Goal: Information Seeking & Learning: Check status

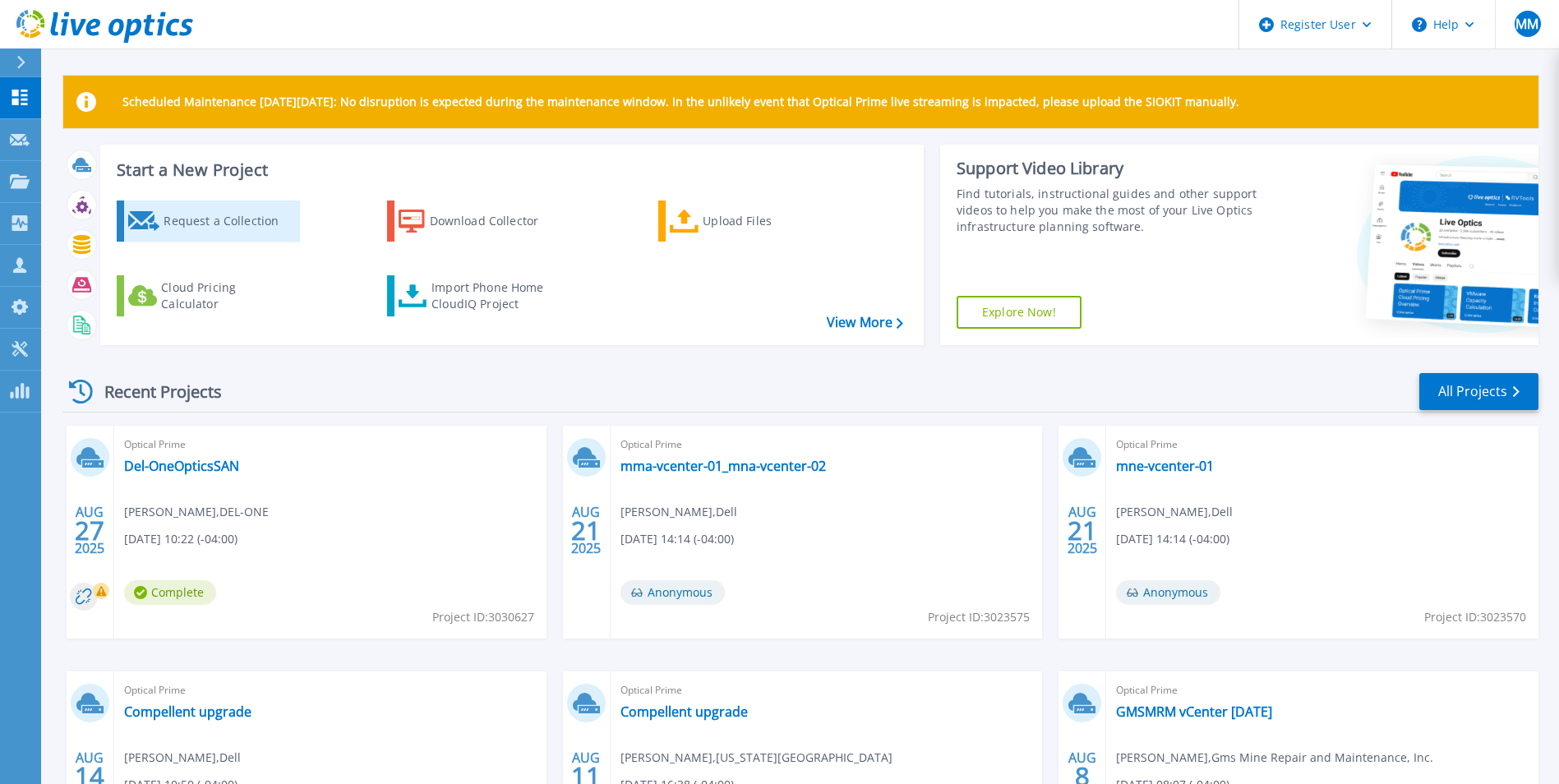
click at [241, 222] on div "Request a Collection" at bounding box center [229, 221] width 131 height 33
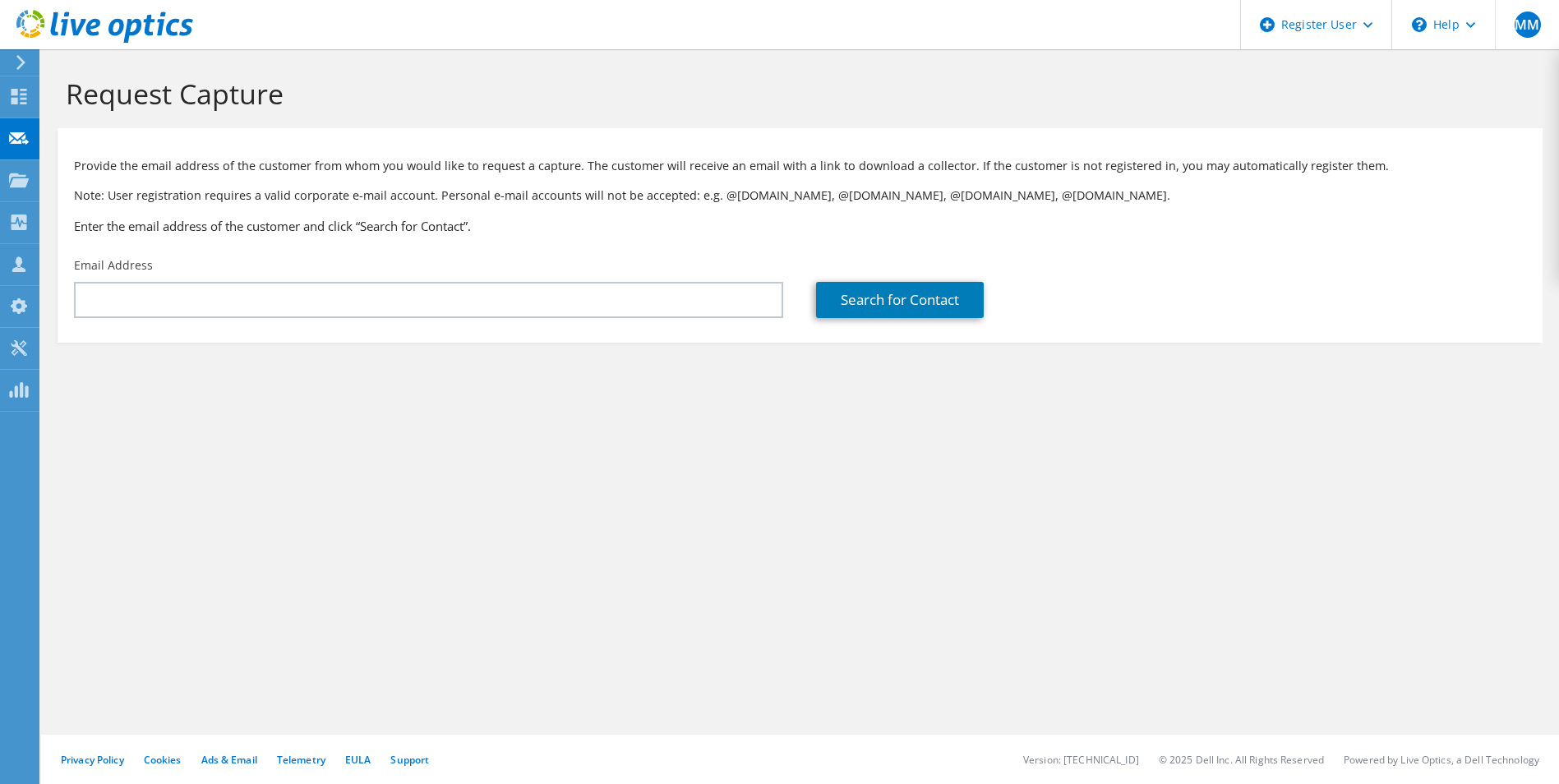
click at [23, 66] on icon at bounding box center [21, 62] width 13 height 14
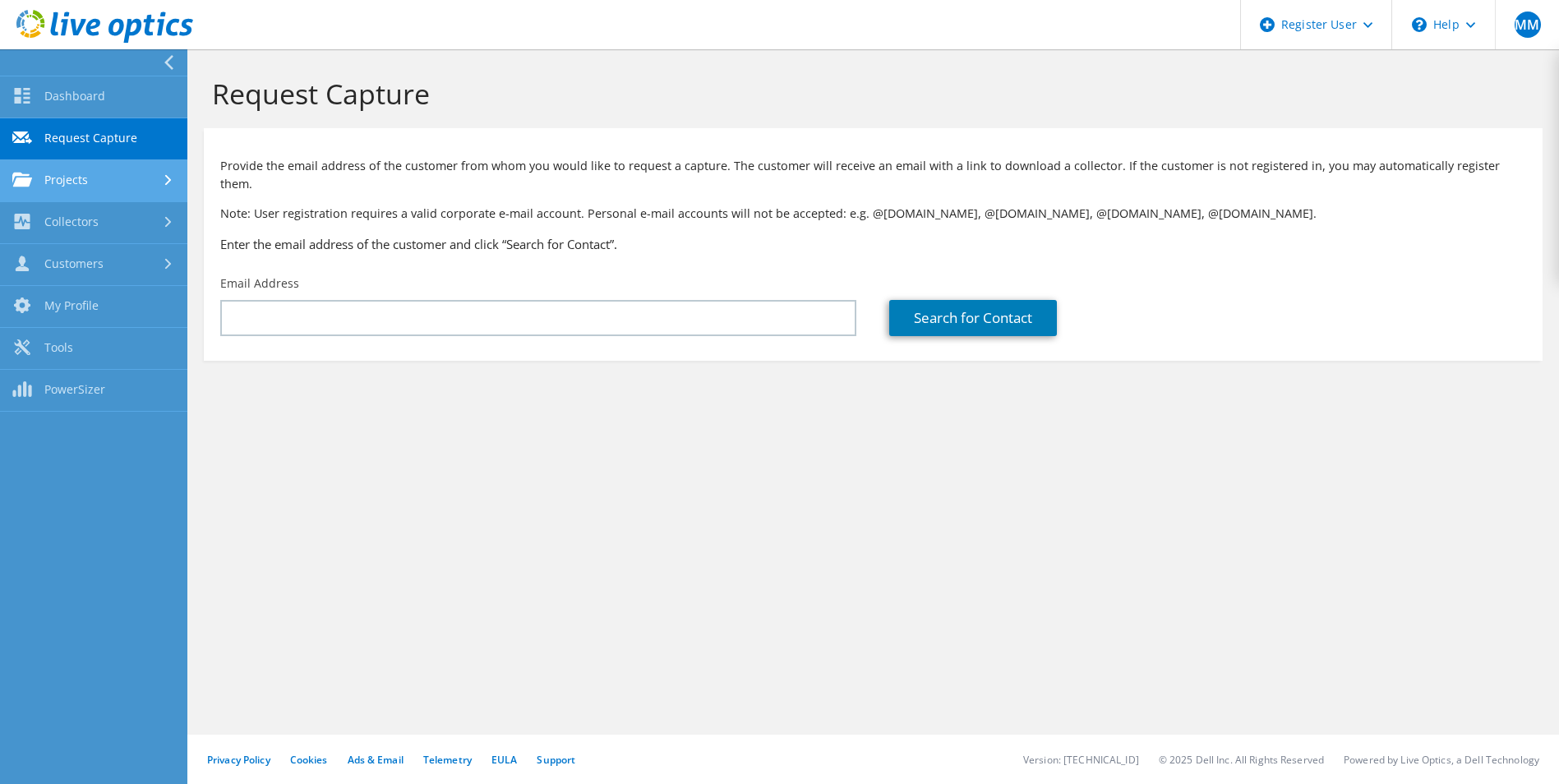
click at [67, 196] on link "Projects" at bounding box center [93, 181] width 187 height 42
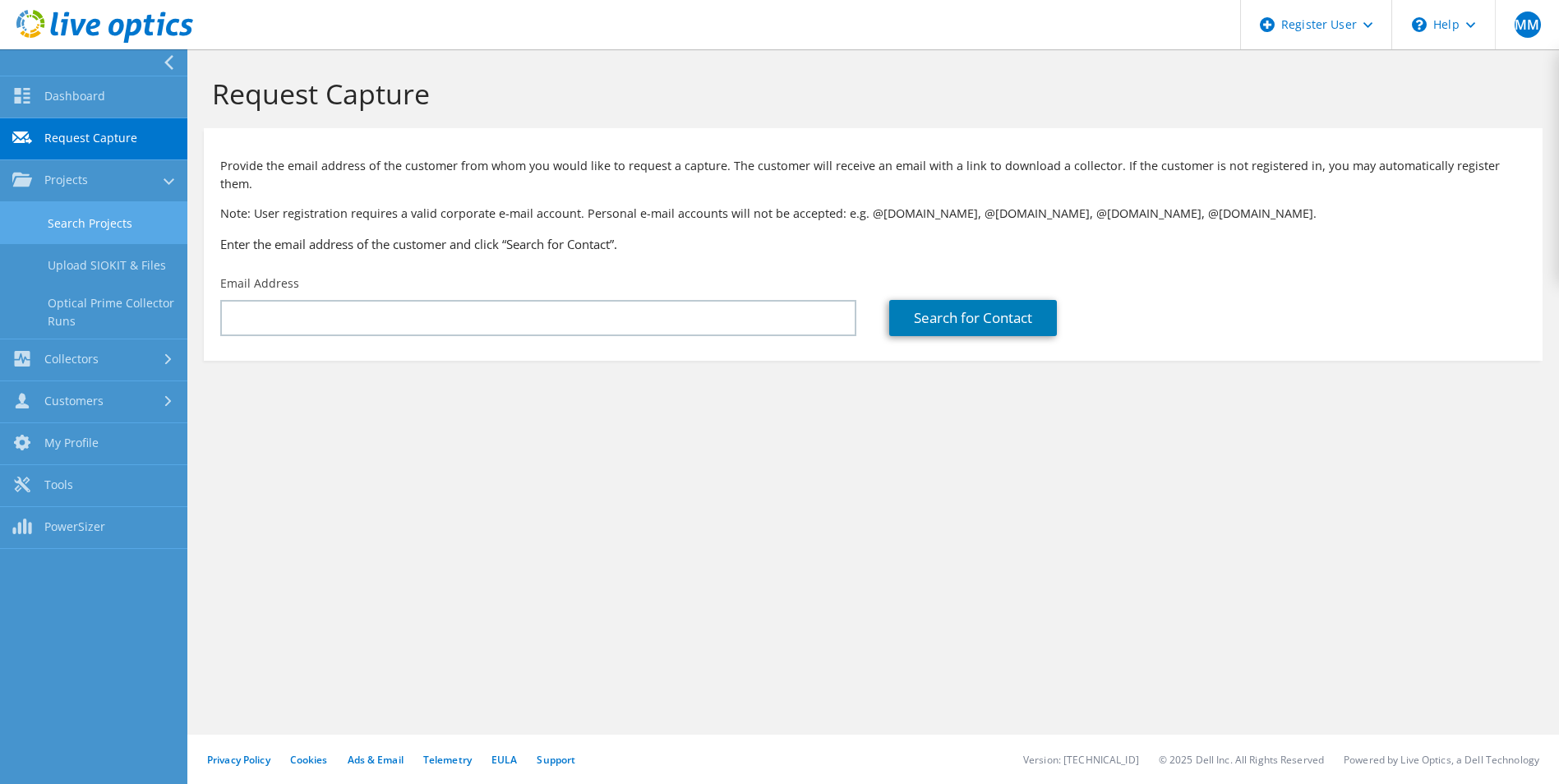
click at [108, 227] on link "Search Projects" at bounding box center [93, 223] width 187 height 42
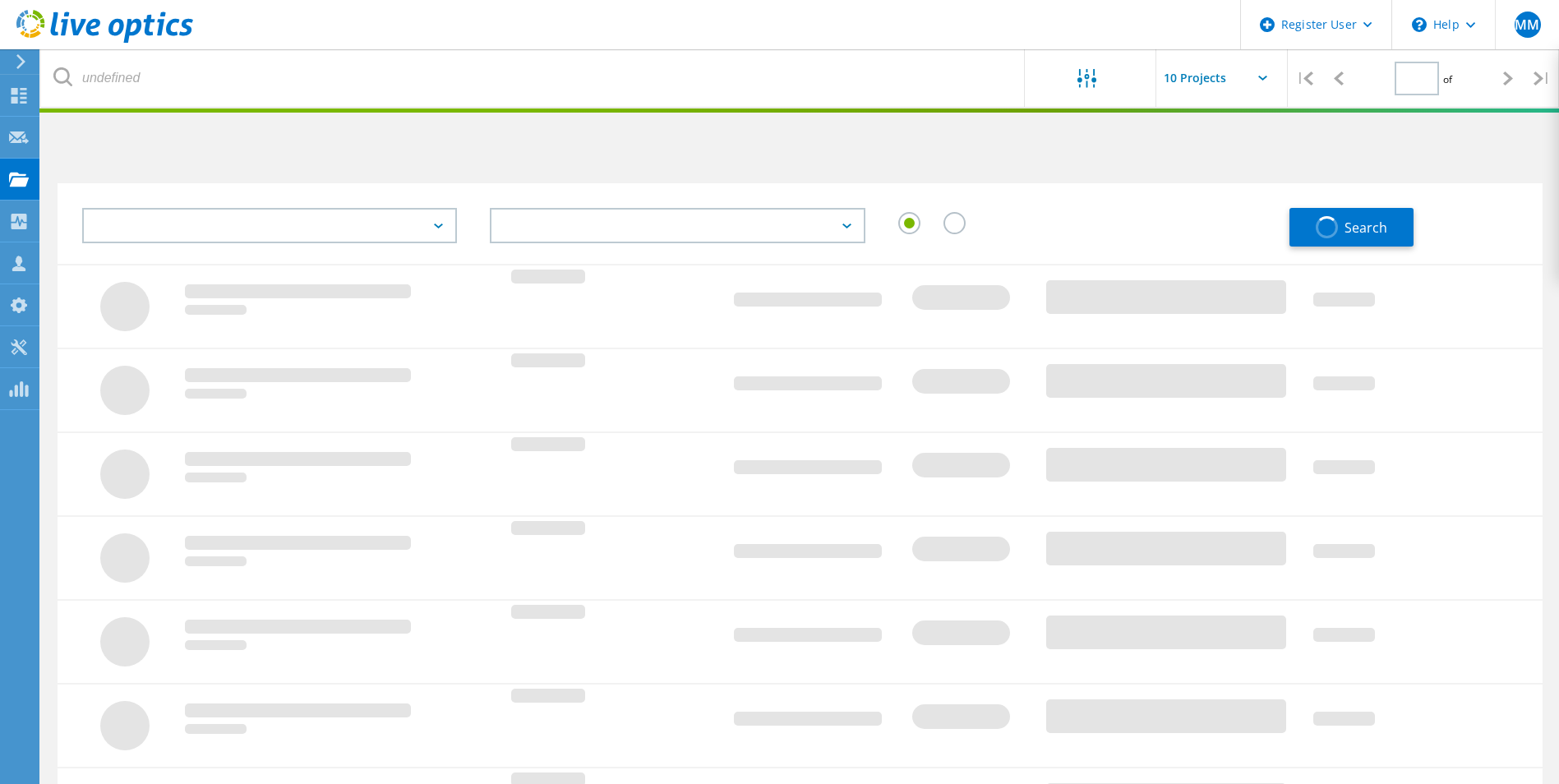
type input "1"
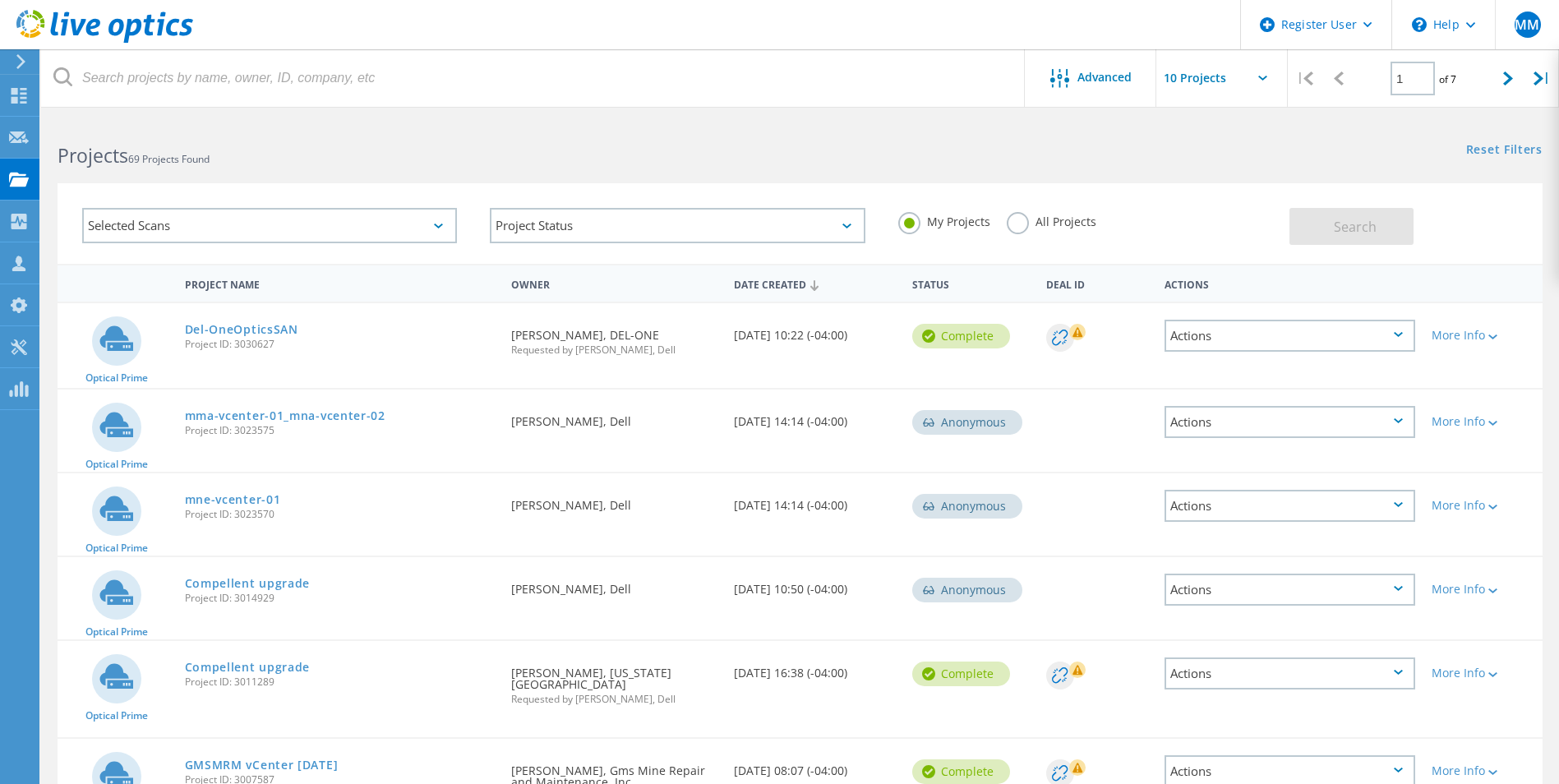
click at [317, 215] on div "Selected Scans" at bounding box center [269, 225] width 374 height 35
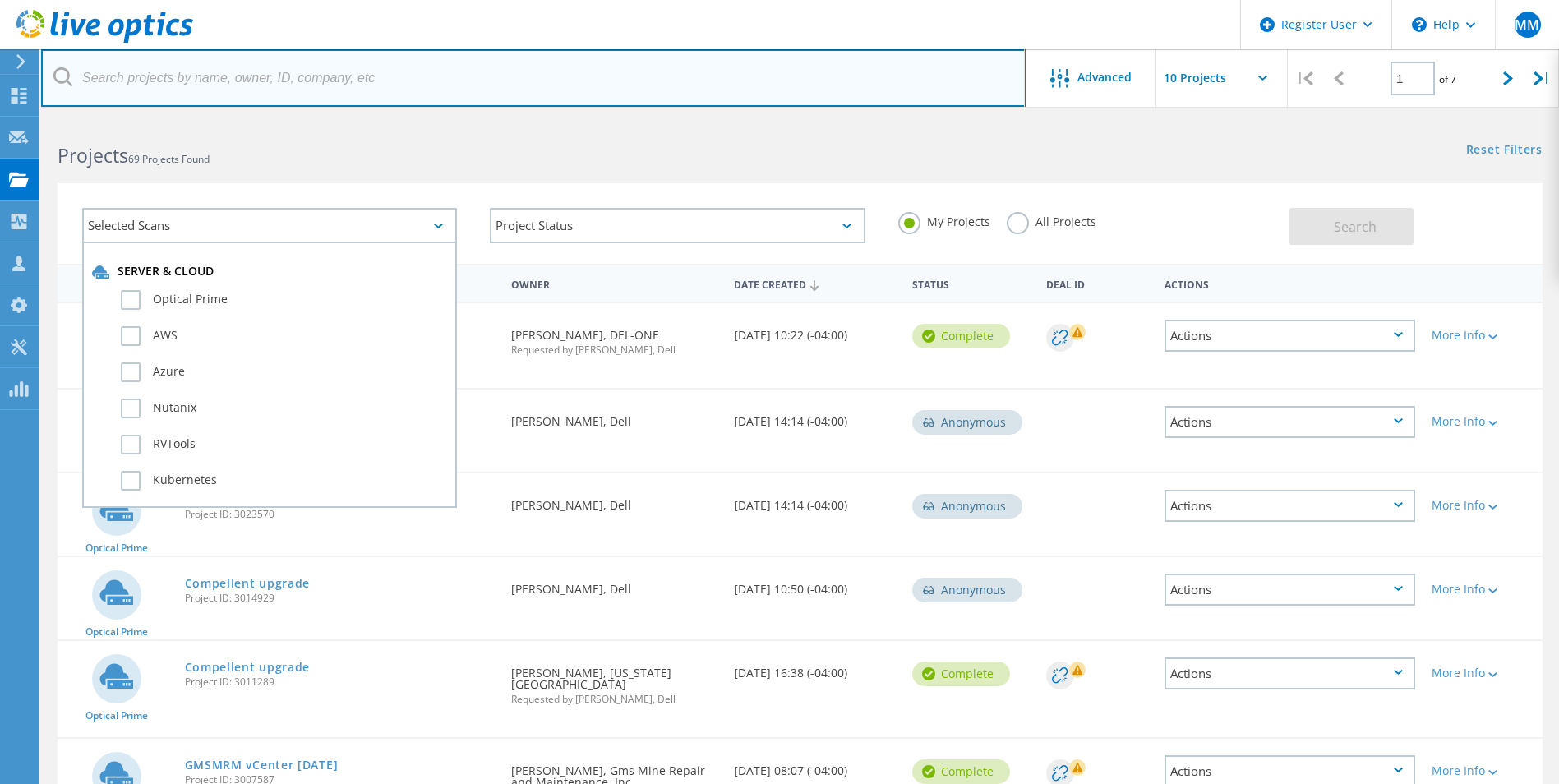
click at [428, 78] on input "text" at bounding box center [533, 79] width 985 height 58
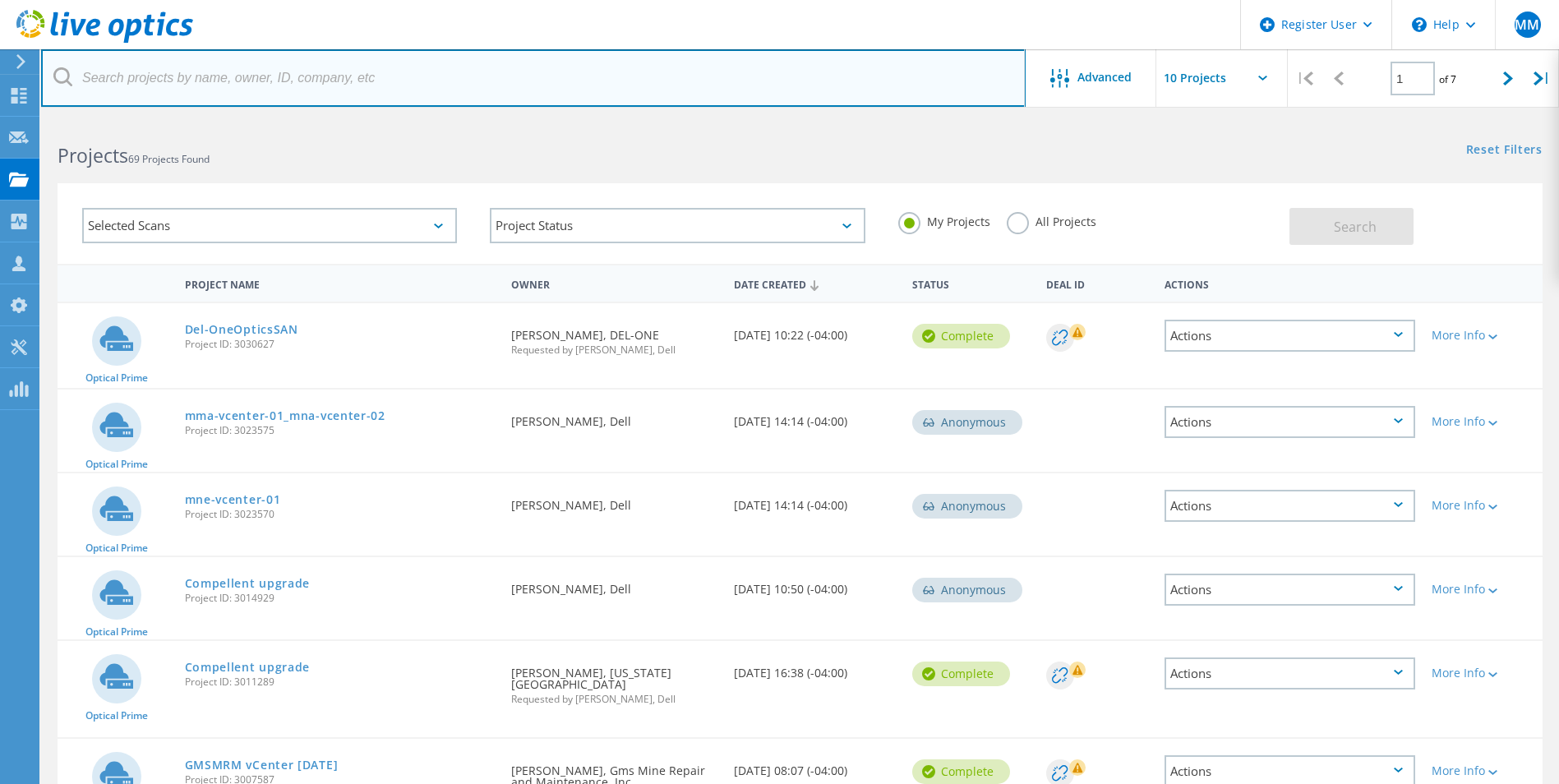
paste input "brian.chantry@advantechsecurity.net"
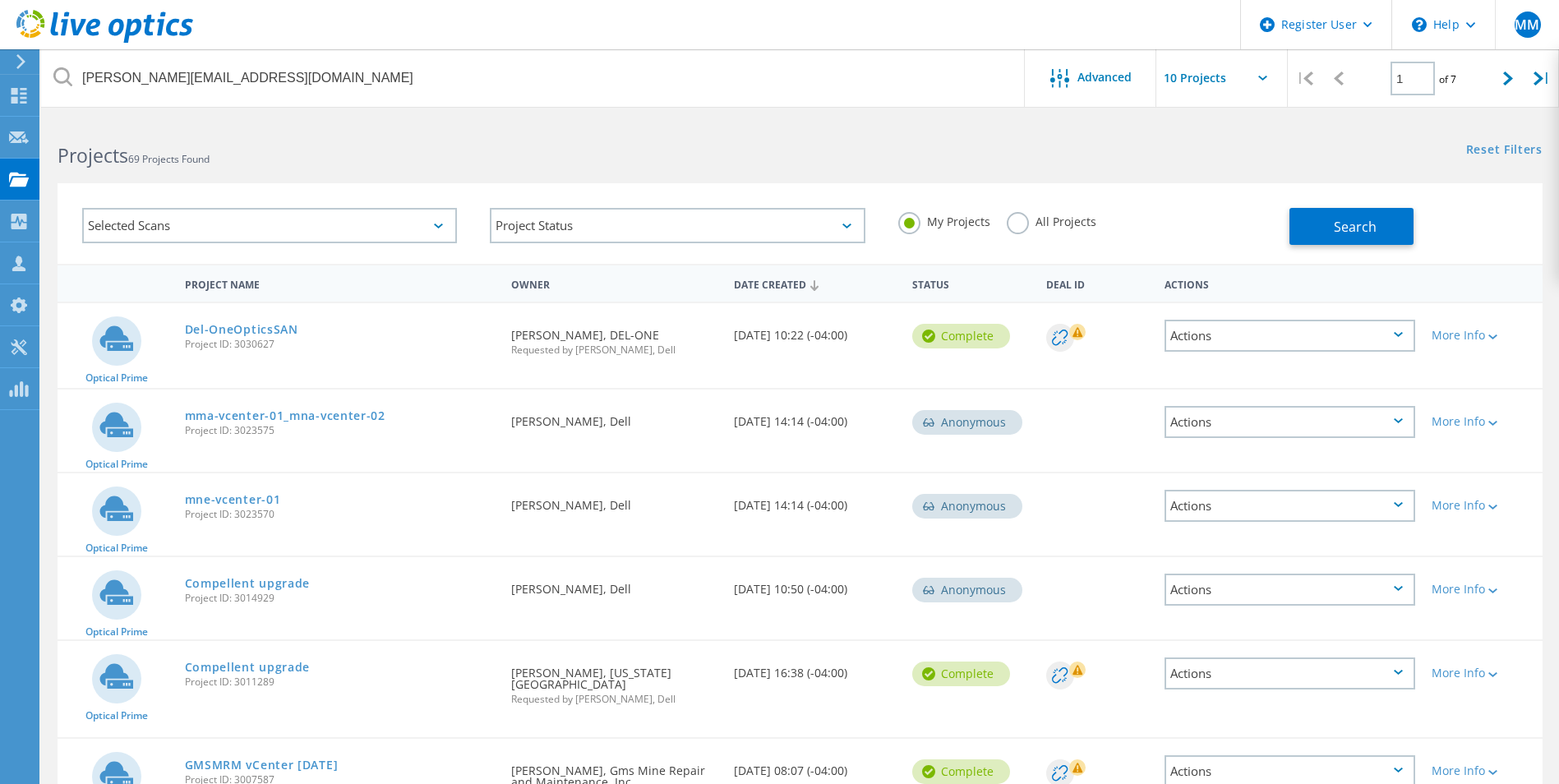
click at [1084, 212] on div "My Projects All Projects" at bounding box center [1085, 222] width 408 height 61
click at [1070, 222] on label "All Projects" at bounding box center [1051, 220] width 90 height 15
click at [0, 0] on input "All Projects" at bounding box center [0, 0] width 0 height 0
click at [1277, 217] on div "My Projects All Projects" at bounding box center [1085, 222] width 408 height 61
click at [1371, 244] on button "Search" at bounding box center [1351, 226] width 124 height 37
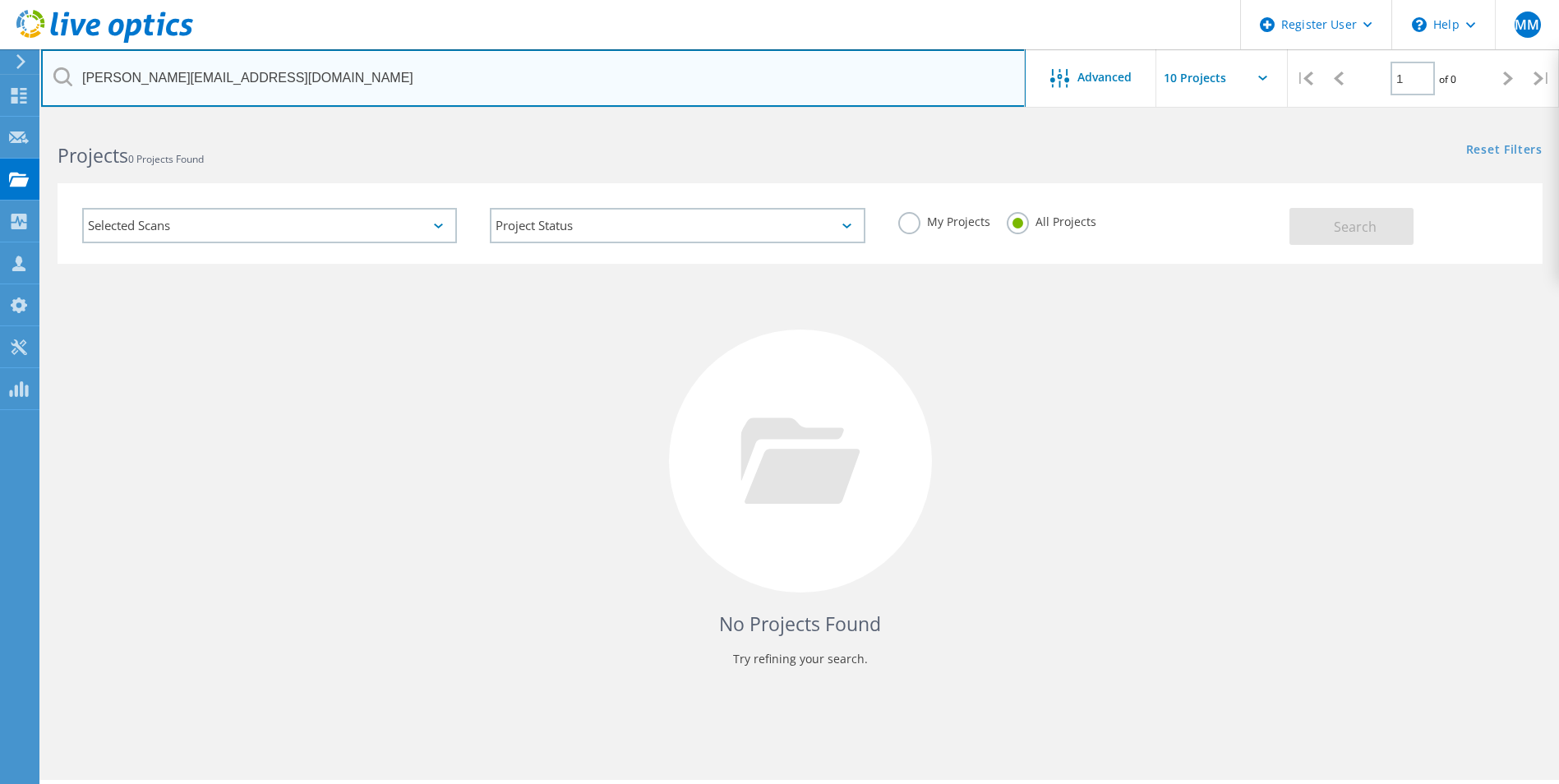
click at [771, 89] on input "brian.chantry@advantechsecurity.net" at bounding box center [533, 79] width 985 height 58
click at [772, 89] on input "brian.chantry@advantechsecurity.net" at bounding box center [533, 79] width 985 height 58
paste input "douglas.lill"
type input "douglas.lilly@advantechsecurity.net"
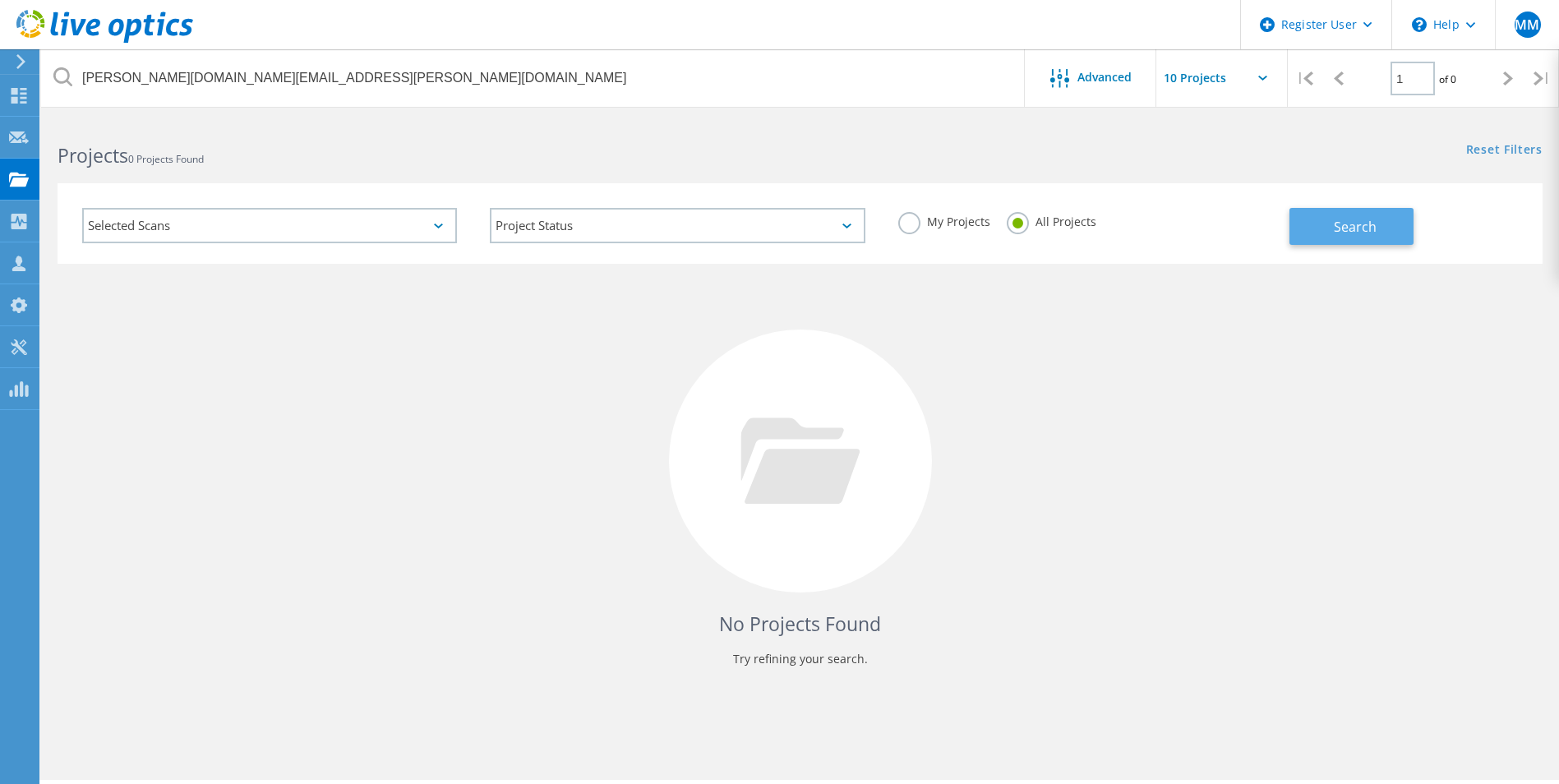
click at [1381, 225] on button "Search" at bounding box center [1351, 226] width 124 height 37
